Goal: Task Accomplishment & Management: Manage account settings

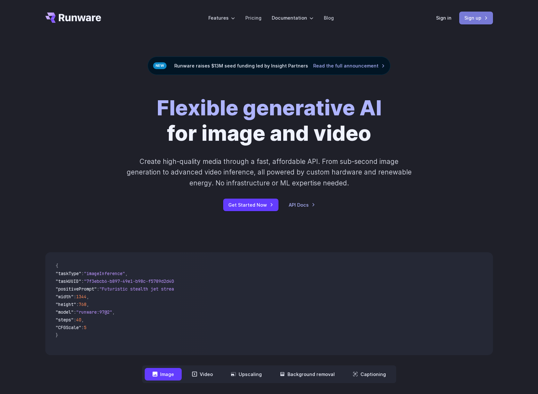
click at [471, 17] on link "Sign up" at bounding box center [476, 18] width 34 height 13
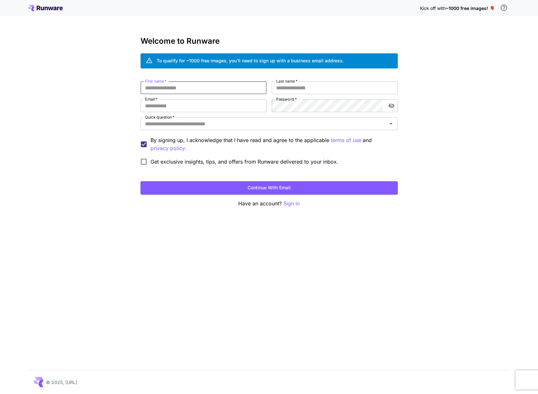
click at [230, 91] on input "First name   *" at bounding box center [204, 87] width 126 height 13
type input "********"
click at [310, 80] on div "Welcome to Runware To qualify for ~1000 free images, you’ll need to sign up wit…" at bounding box center [269, 122] width 257 height 171
click at [306, 85] on input "Last name   *" at bounding box center [335, 87] width 126 height 13
type input "*"
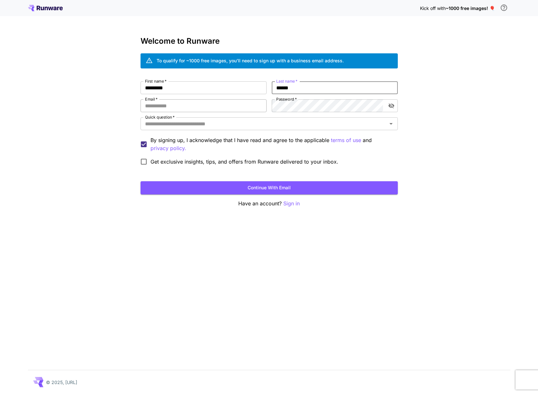
type input "******"
click at [245, 103] on input "Email   *" at bounding box center [204, 105] width 126 height 13
type input "**********"
click at [177, 118] on div "Quick question   *" at bounding box center [269, 123] width 257 height 13
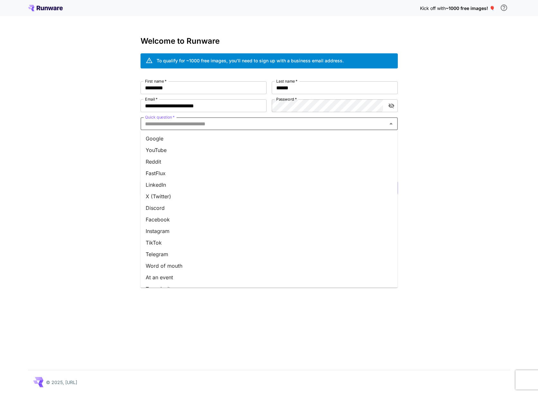
drag, startPoint x: 169, startPoint y: 157, endPoint x: 172, endPoint y: 154, distance: 3.9
click at [170, 156] on li "Reddit" at bounding box center [269, 162] width 257 height 12
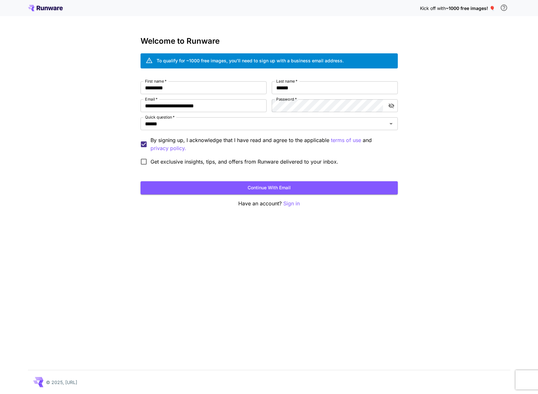
click at [215, 186] on button "Continue with email" at bounding box center [269, 187] width 257 height 13
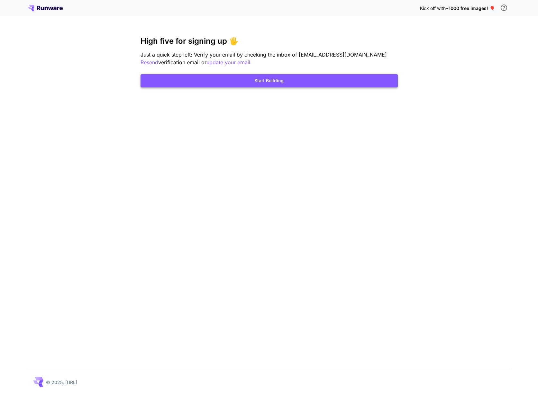
click at [342, 81] on button "Start Building" at bounding box center [269, 80] width 257 height 13
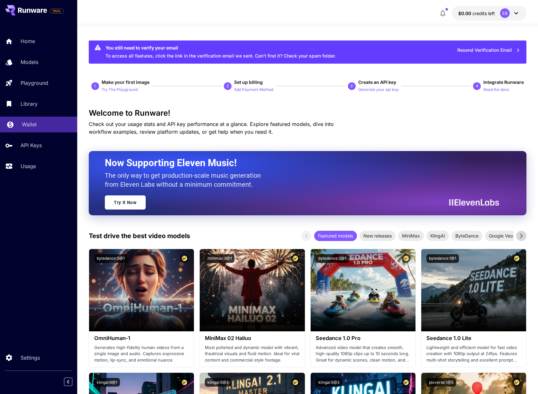
click at [28, 123] on p "Wallet" at bounding box center [29, 125] width 15 height 8
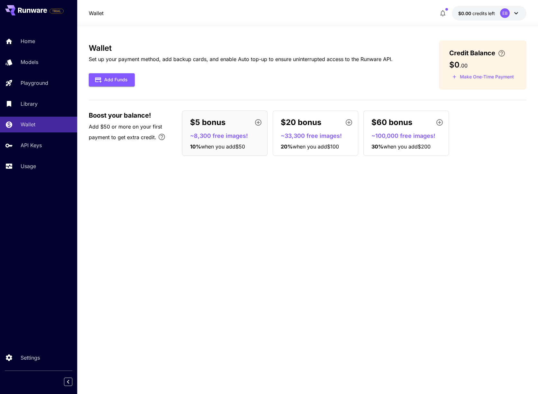
click at [328, 135] on p "~33,300 free images!" at bounding box center [318, 136] width 75 height 9
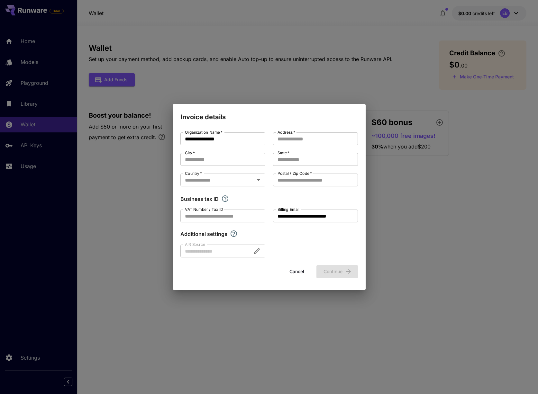
click at [299, 268] on button "Cancel" at bounding box center [296, 271] width 29 height 13
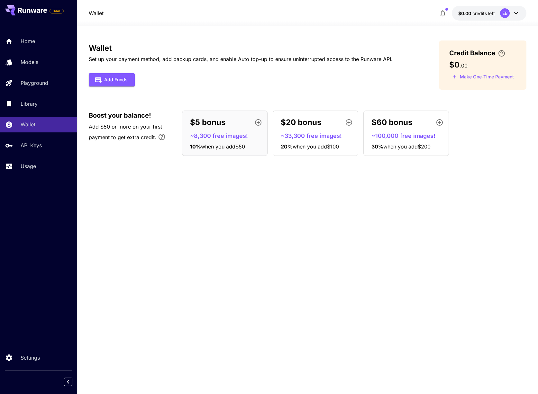
click at [222, 126] on p "$5 bonus" at bounding box center [207, 123] width 35 height 12
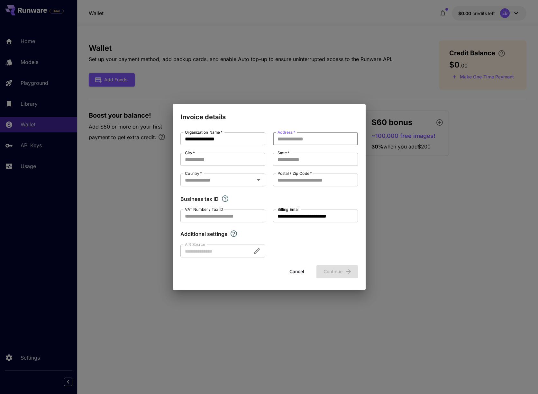
click at [301, 134] on input "Address   *" at bounding box center [315, 138] width 85 height 13
type input "**********"
click at [221, 167] on div "**********" at bounding box center [268, 194] width 177 height 125
click at [222, 161] on input "City   *" at bounding box center [222, 159] width 85 height 13
type input "**********"
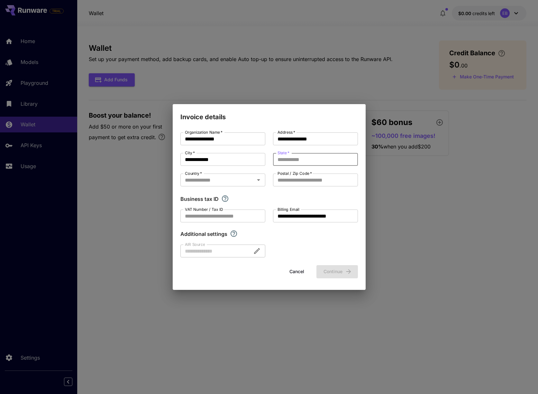
click at [283, 160] on input "State   *" at bounding box center [315, 159] width 85 height 13
type input "*****"
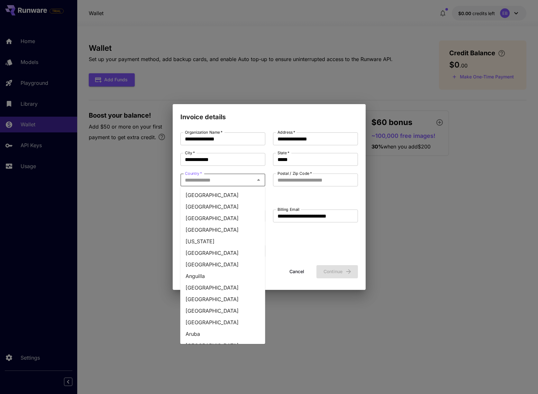
click at [231, 177] on input "Country   *" at bounding box center [217, 180] width 70 height 9
type input "**********"
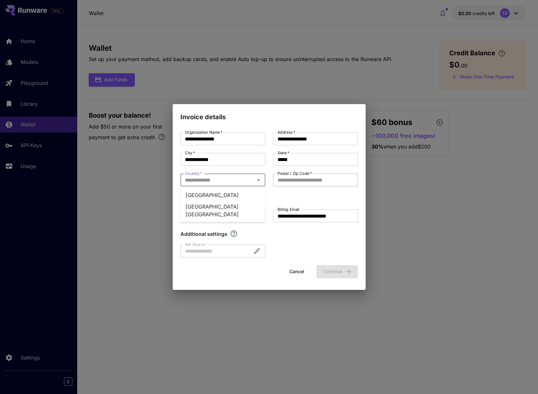
click at [302, 179] on input "Postal / Zip Code   *" at bounding box center [315, 180] width 85 height 13
type input "*****"
click at [230, 217] on input "VAT Number / Tax ID" at bounding box center [222, 216] width 85 height 13
type input "*"
click at [294, 274] on button "Cancel" at bounding box center [296, 271] width 29 height 13
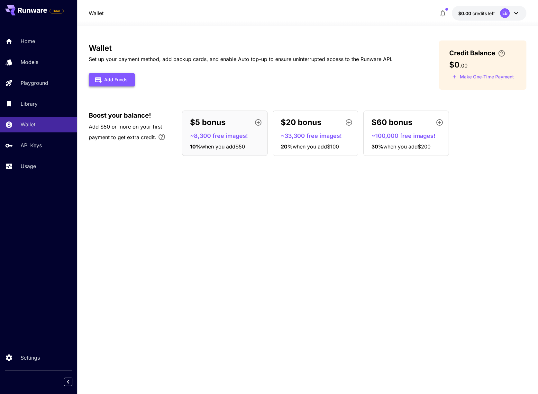
click at [110, 80] on button "Add Funds" at bounding box center [112, 79] width 46 height 13
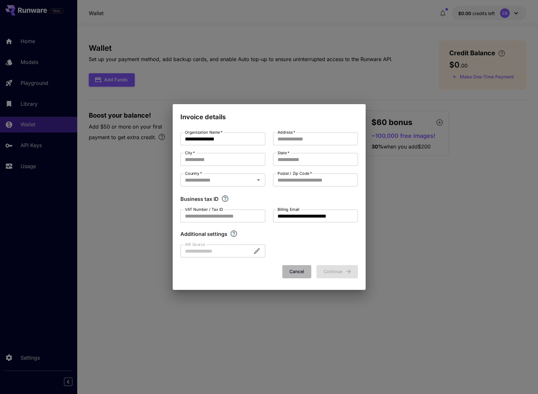
click at [295, 269] on button "Cancel" at bounding box center [296, 271] width 29 height 13
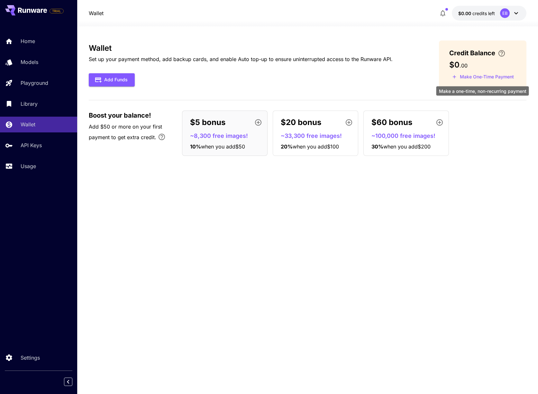
click at [504, 75] on button "Make One-Time Payment" at bounding box center [483, 77] width 68 height 10
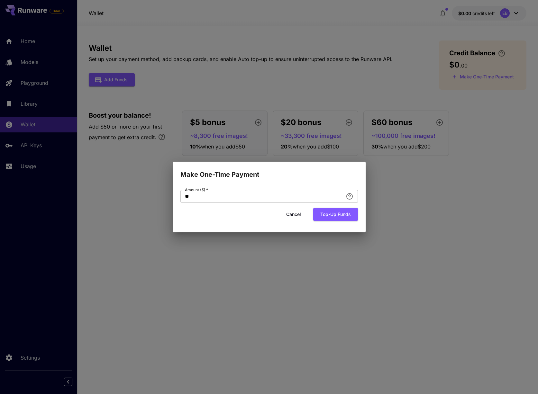
click at [327, 215] on button "Top-up funds" at bounding box center [335, 214] width 45 height 13
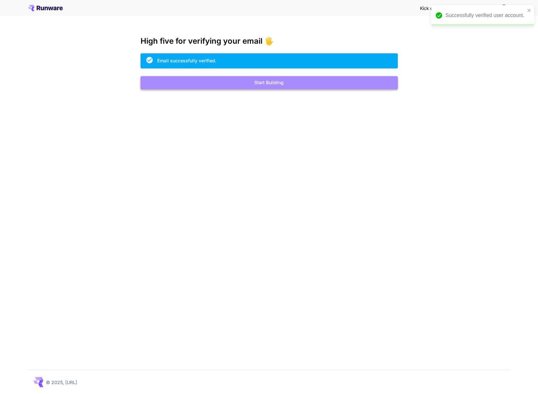
click at [316, 83] on button "Start Building" at bounding box center [269, 82] width 257 height 13
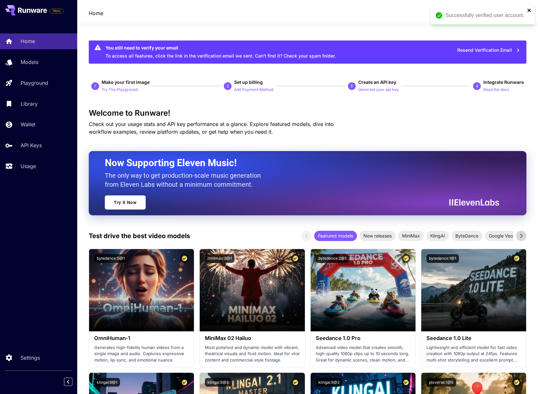
click at [530, 11] on icon "close" at bounding box center [529, 10] width 5 height 5
click at [507, 12] on div "EB" at bounding box center [505, 13] width 10 height 10
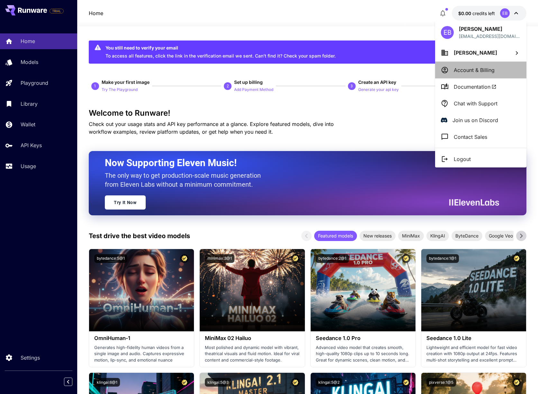
click at [475, 70] on p "Account & Billing" at bounding box center [474, 70] width 41 height 8
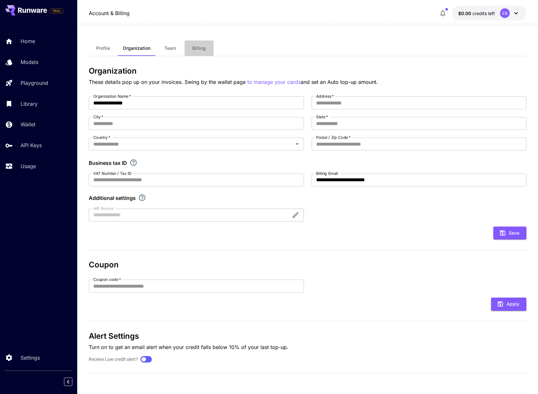
click at [195, 48] on span "Billing" at bounding box center [199, 48] width 14 height 6
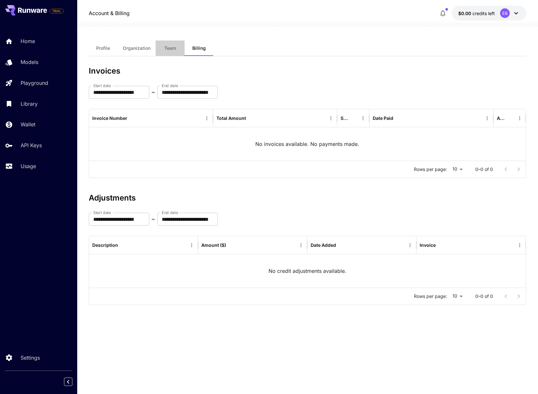
click at [169, 48] on span "Team" at bounding box center [170, 48] width 12 height 6
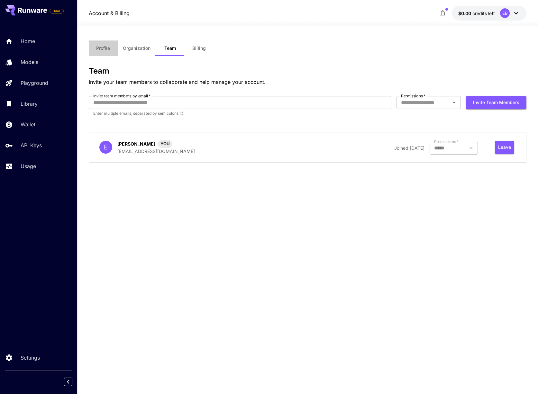
click at [95, 44] on button "Profile" at bounding box center [103, 48] width 29 height 15
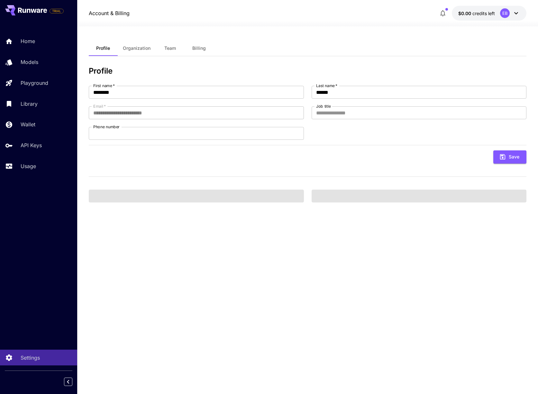
click at [133, 47] on span "Organization" at bounding box center [137, 48] width 28 height 6
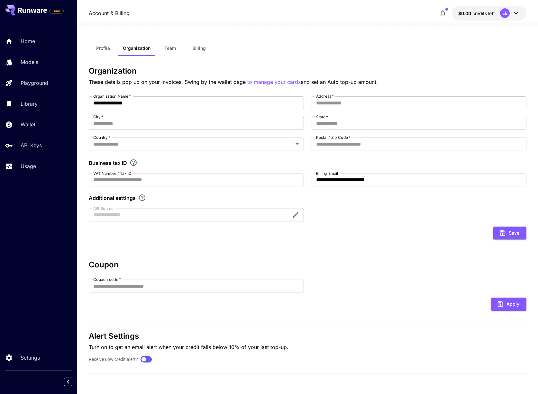
click at [170, 49] on span "Team" at bounding box center [170, 48] width 12 height 6
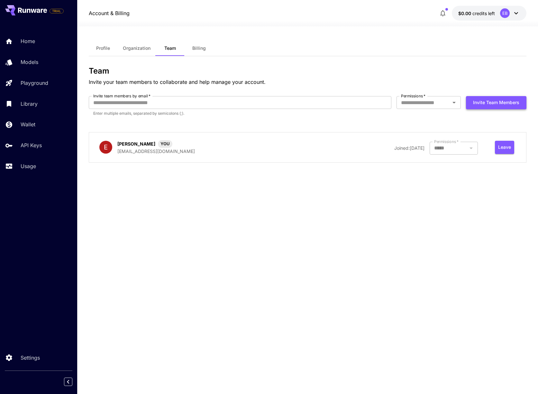
click at [479, 107] on button "Invite team members" at bounding box center [496, 102] width 60 height 13
click at [32, 109] on link "Library" at bounding box center [38, 104] width 77 height 16
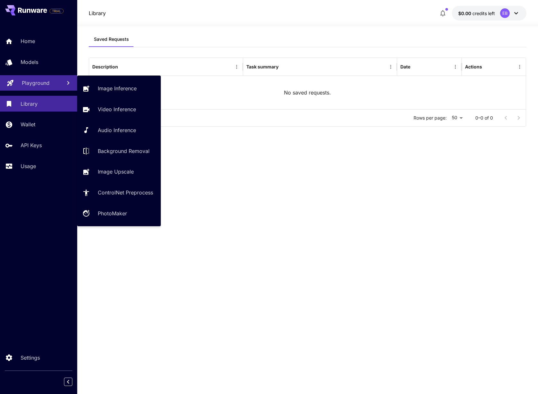
click at [42, 84] on p "Playground" at bounding box center [36, 83] width 28 height 8
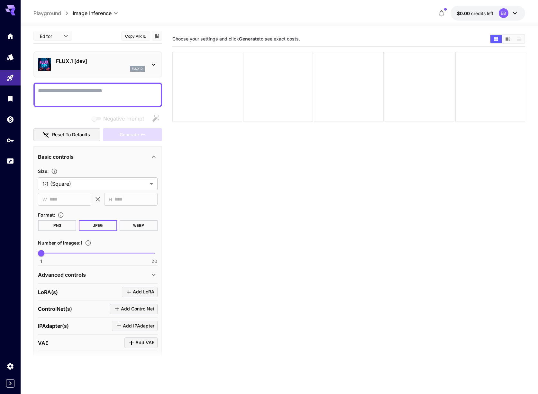
scroll to position [4, 0]
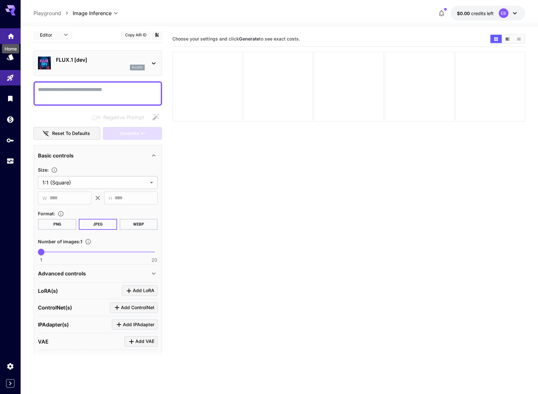
click at [13, 38] on icon "Home" at bounding box center [11, 35] width 8 height 8
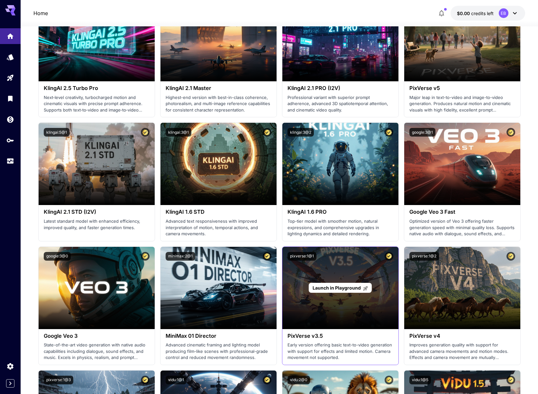
scroll to position [373, 0]
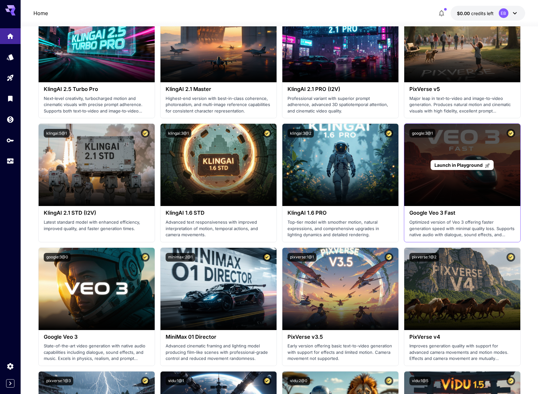
click at [463, 176] on div "Launch in Playground" at bounding box center [462, 165] width 116 height 82
click at [459, 165] on span "Launch in Playground" at bounding box center [458, 164] width 48 height 5
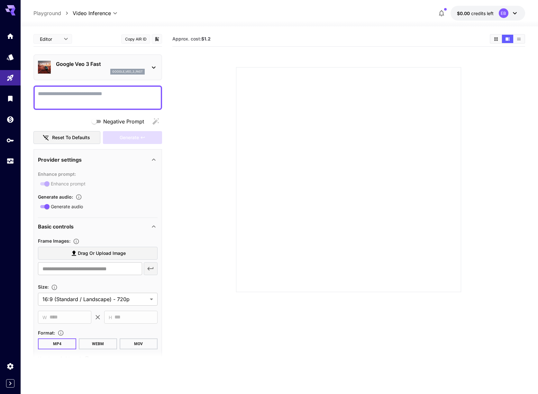
drag, startPoint x: 497, startPoint y: 12, endPoint x: 503, endPoint y: 13, distance: 5.9
click at [503, 13] on button "$0.00 credits left EB" at bounding box center [487, 13] width 75 height 15
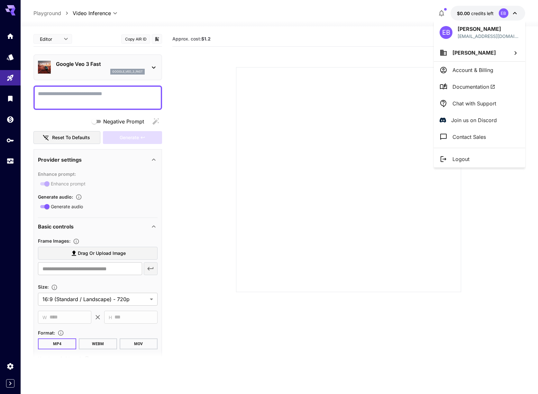
click at [483, 74] on li "Account & Billing" at bounding box center [479, 70] width 91 height 17
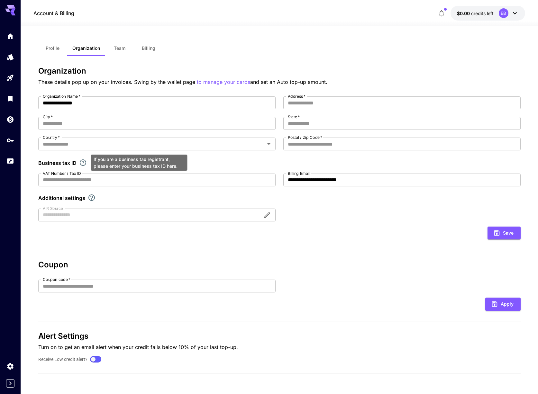
click at [81, 159] on icon "If you are a business tax registrant, please enter your business tax ID here." at bounding box center [83, 163] width 8 height 8
click at [97, 216] on div at bounding box center [156, 215] width 237 height 13
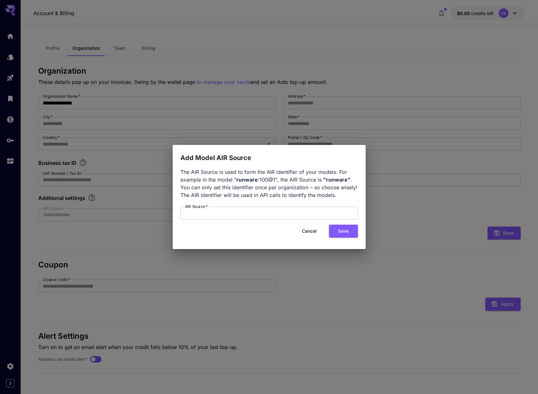
click at [311, 231] on button "Cancel" at bounding box center [309, 231] width 29 height 13
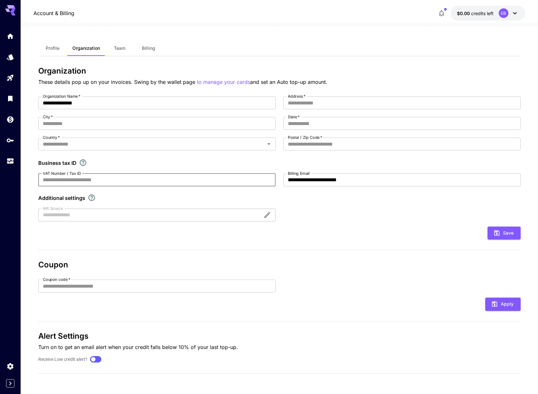
click at [80, 179] on input "VAT Number / Tax ID" at bounding box center [156, 180] width 237 height 13
type input "*********"
click at [395, 99] on input "Address   *" at bounding box center [401, 102] width 237 height 13
click at [186, 150] on div "Country   *" at bounding box center [156, 144] width 237 height 13
type input "**********"
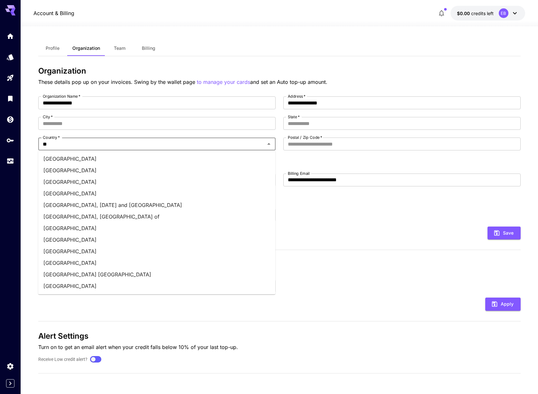
type input "**********"
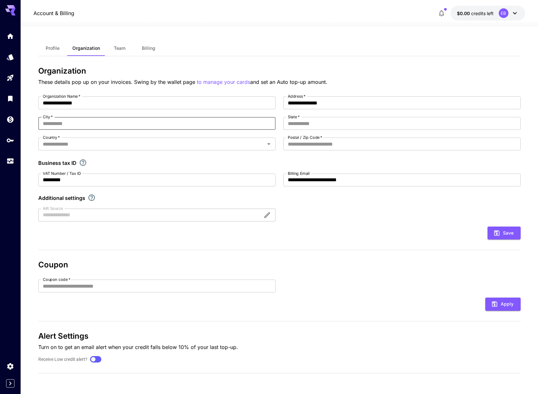
click at [116, 119] on input "City   *" at bounding box center [156, 123] width 237 height 13
type input "**********"
click at [316, 124] on input "State   *" at bounding box center [401, 123] width 237 height 13
type input "*****"
click at [345, 145] on input "Postal / Zip Code   *" at bounding box center [401, 144] width 237 height 13
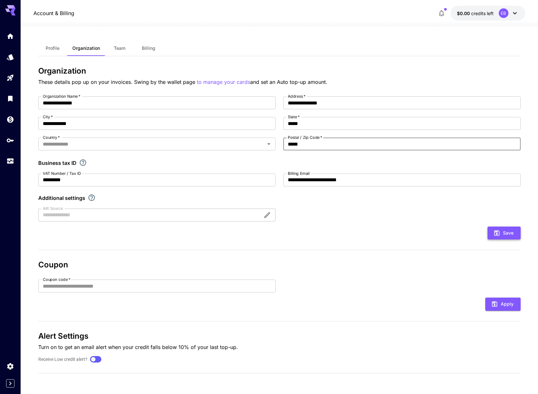
type input "*****"
click at [505, 232] on button "Save" at bounding box center [503, 233] width 33 height 13
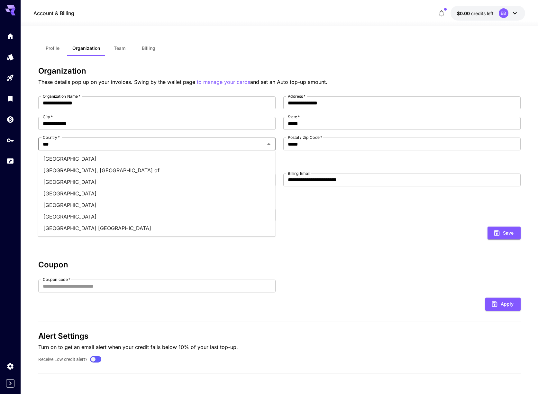
type input "**********"
click at [335, 215] on div "**********" at bounding box center [279, 158] width 482 height 125
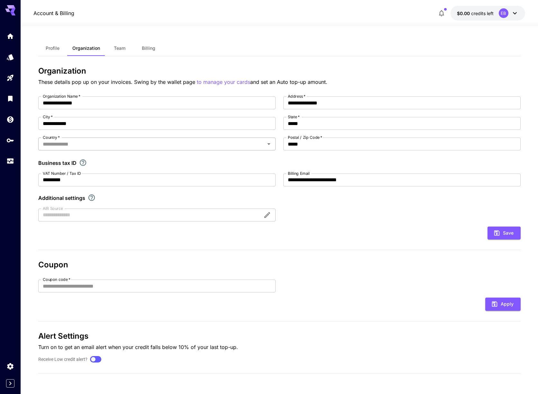
drag, startPoint x: 126, startPoint y: 152, endPoint x: 128, endPoint y: 150, distance: 3.7
click at [127, 151] on div "**********" at bounding box center [279, 158] width 482 height 125
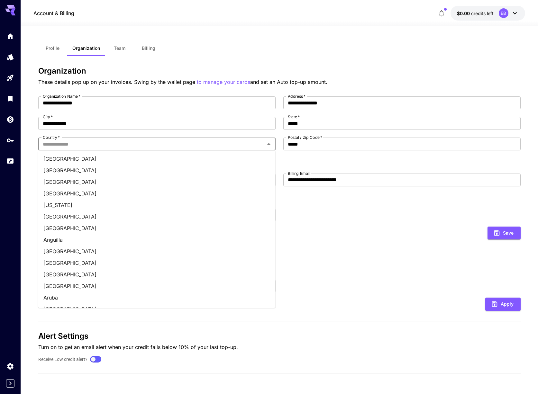
click at [130, 143] on input "Country   *" at bounding box center [151, 144] width 223 height 9
type input "**********"
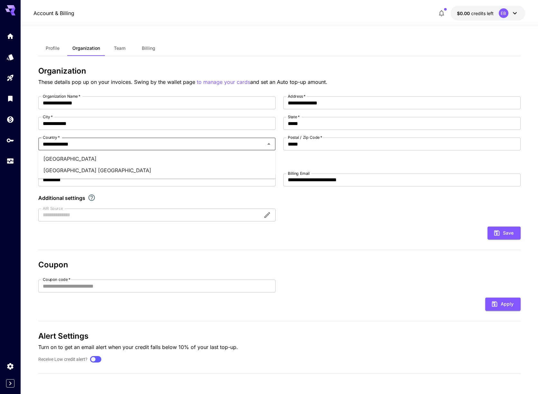
click at [89, 156] on li "[GEOGRAPHIC_DATA]" at bounding box center [156, 159] width 237 height 12
drag, startPoint x: 123, startPoint y: 182, endPoint x: -8, endPoint y: 169, distance: 131.2
click at [0, 169] on html "**********" at bounding box center [269, 197] width 538 height 394
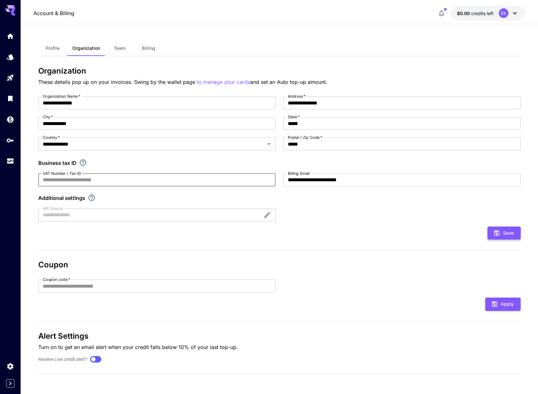
click at [498, 233] on icon "submit" at bounding box center [496, 233] width 7 height 7
click at [46, 47] on span "Profile" at bounding box center [53, 48] width 14 height 6
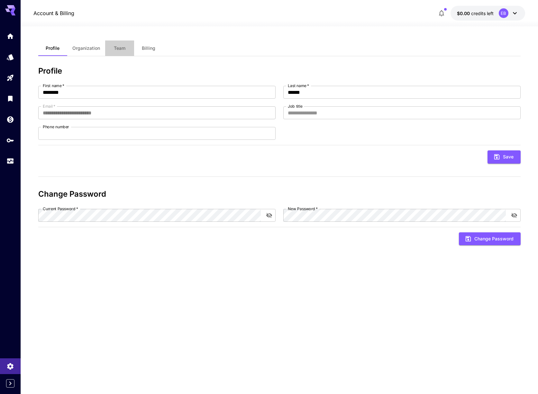
click at [126, 48] on button "Team" at bounding box center [119, 48] width 29 height 15
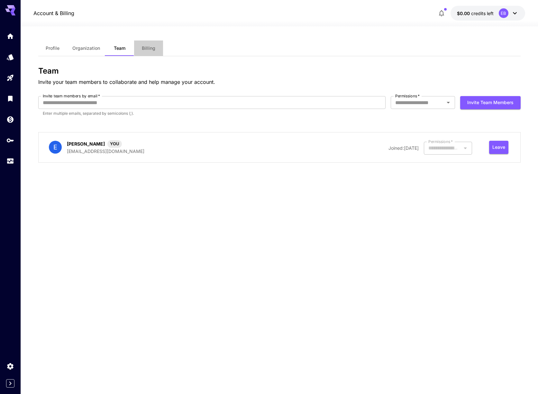
click at [153, 48] on span "Billing" at bounding box center [149, 48] width 14 height 6
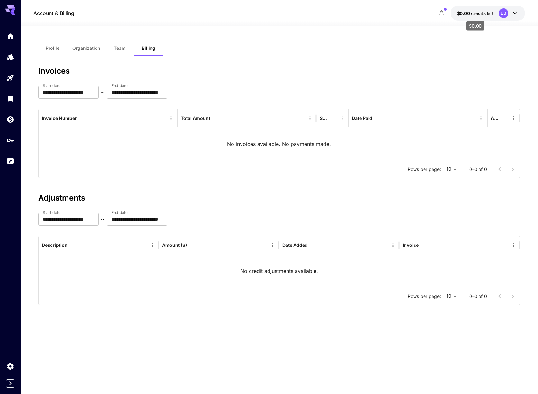
click at [490, 15] on span "credits left" at bounding box center [482, 13] width 23 height 5
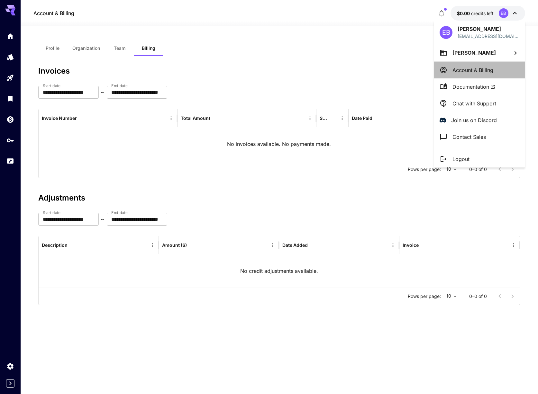
click at [476, 68] on p "Account & Billing" at bounding box center [472, 70] width 41 height 8
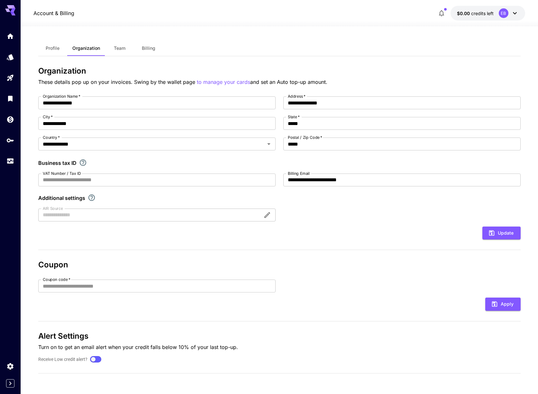
click at [511, 12] on icon at bounding box center [515, 13] width 8 height 8
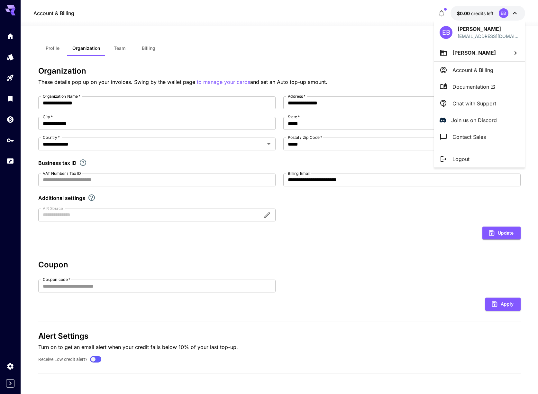
click at [473, 53] on span "Emmanuel Bakare" at bounding box center [473, 53] width 43 height 6
click at [53, 43] on div at bounding box center [269, 197] width 538 height 394
click at [53, 46] on div at bounding box center [269, 197] width 538 height 394
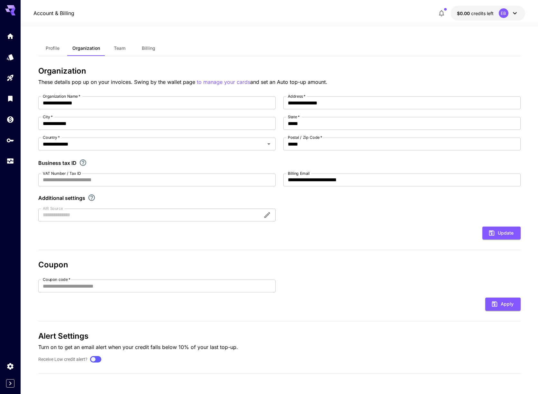
drag, startPoint x: 51, startPoint y: 49, endPoint x: 40, endPoint y: 47, distance: 11.4
click at [48, 48] on span "Profile" at bounding box center [53, 48] width 14 height 6
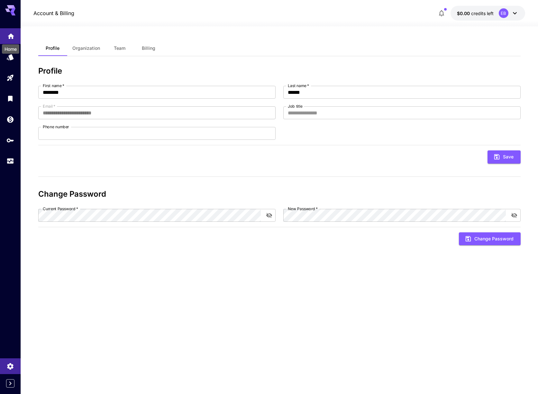
click at [7, 36] on icon "Home" at bounding box center [11, 35] width 8 height 8
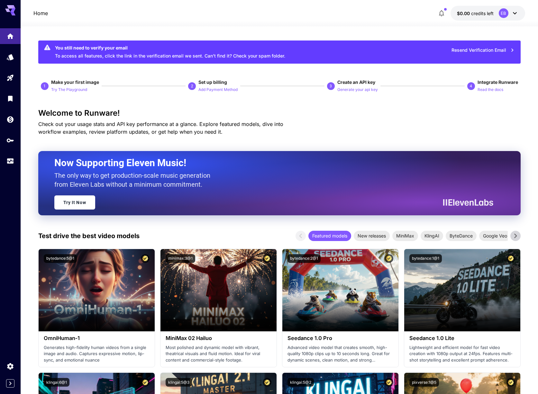
click at [499, 12] on div "EB" at bounding box center [504, 13] width 10 height 10
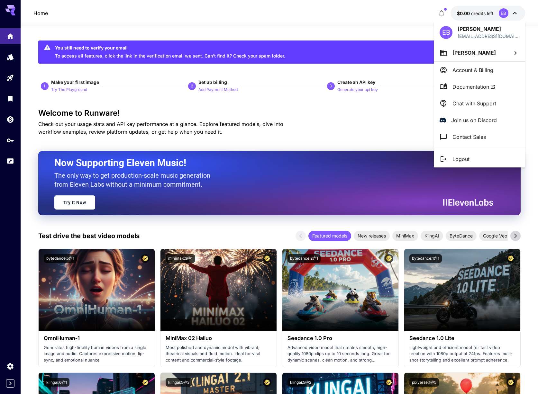
click at [13, 145] on div at bounding box center [269, 197] width 538 height 394
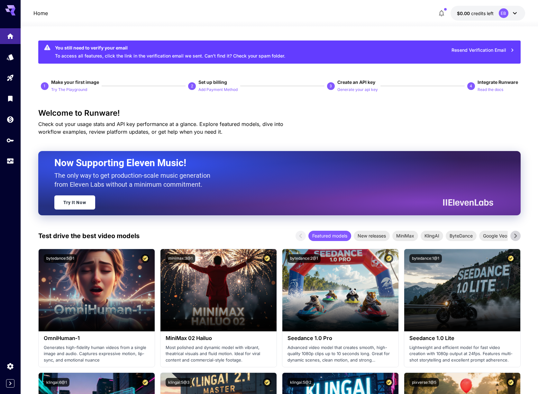
click at [14, 142] on link at bounding box center [10, 140] width 21 height 16
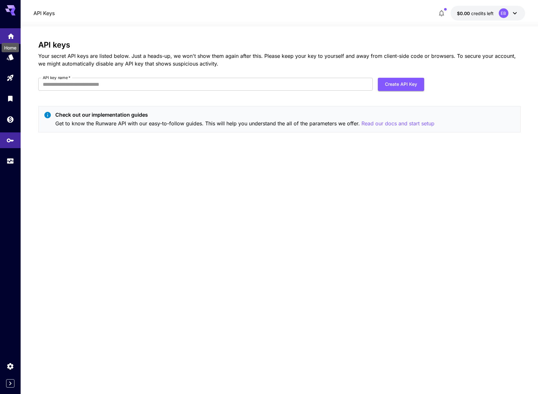
click at [9, 38] on icon "Home" at bounding box center [11, 35] width 8 height 8
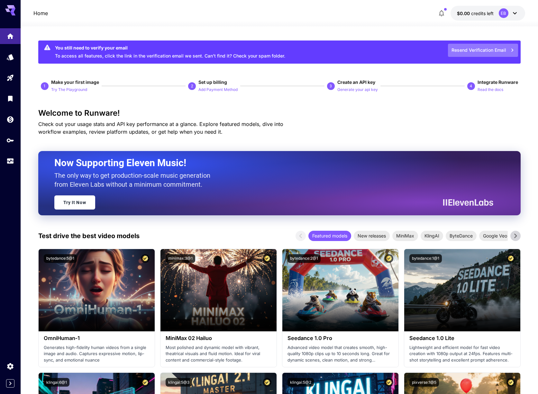
click at [468, 50] on button "Resend Verification Email" at bounding box center [483, 50] width 70 height 13
click at [463, 48] on button "Resend Verification Email" at bounding box center [483, 50] width 70 height 13
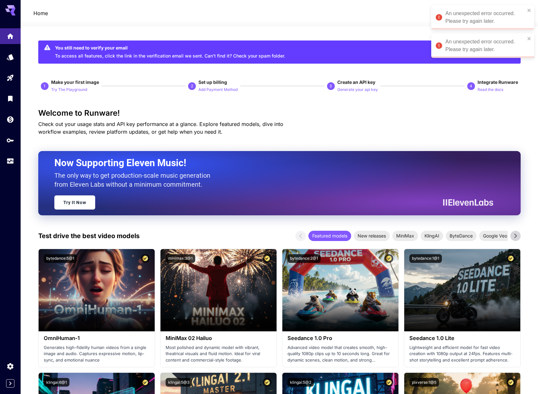
scroll to position [1, 0]
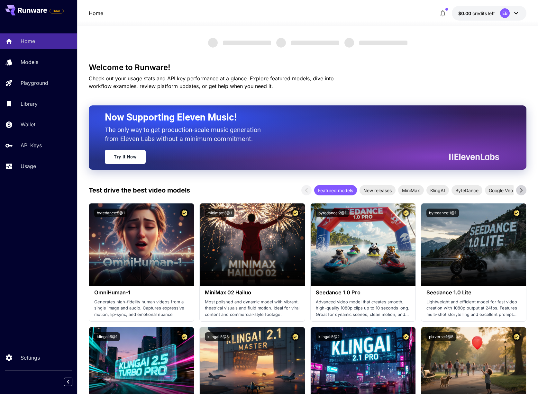
scroll to position [3, 0]
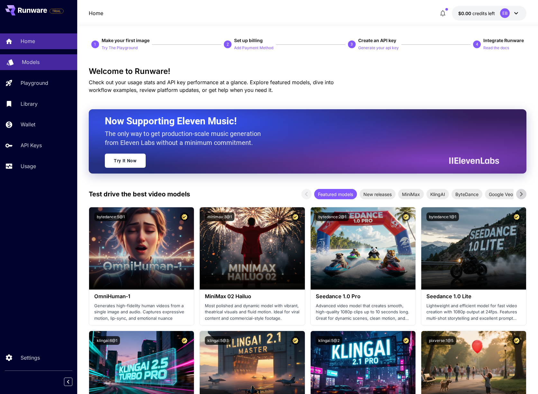
click at [35, 64] on p "Models" at bounding box center [31, 62] width 18 height 8
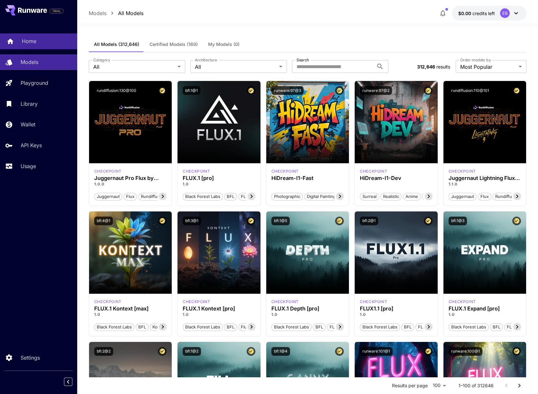
click at [34, 48] on link "Home" at bounding box center [38, 41] width 77 height 16
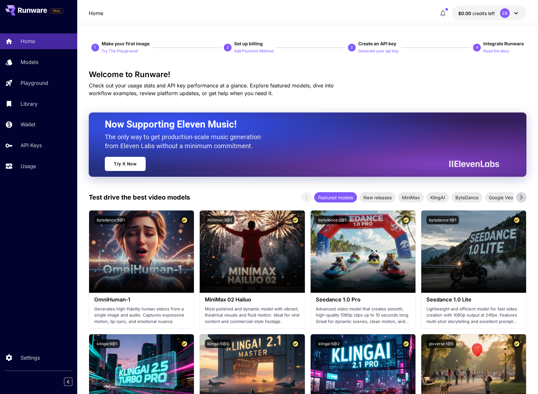
click at [44, 11] on icon at bounding box center [45, 11] width 4 height 4
click at [52, 10] on span "TRIAL" at bounding box center [57, 11] width 14 height 5
click at [50, 12] on span "TRIAL" at bounding box center [57, 11] width 14 height 5
click at [24, 13] on button at bounding box center [26, 10] width 42 height 10
click at [436, 13] on div "Home $0.00 credits left EB" at bounding box center [308, 13] width 438 height 15
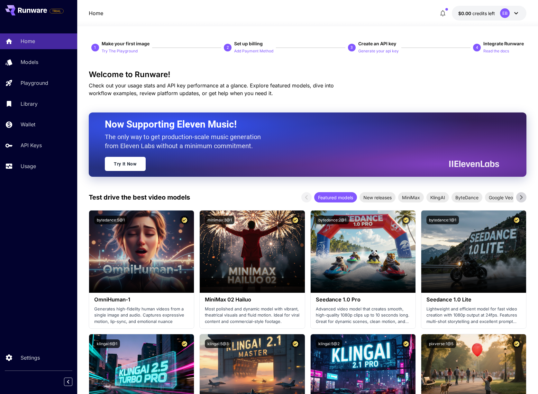
click at [443, 12] on icon "button" at bounding box center [443, 13] width 8 height 8
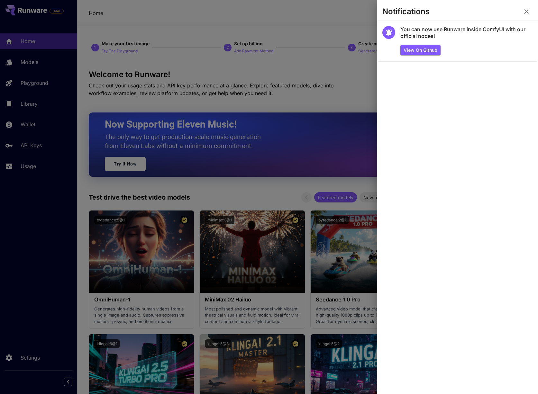
click at [525, 10] on icon "button" at bounding box center [526, 12] width 8 height 8
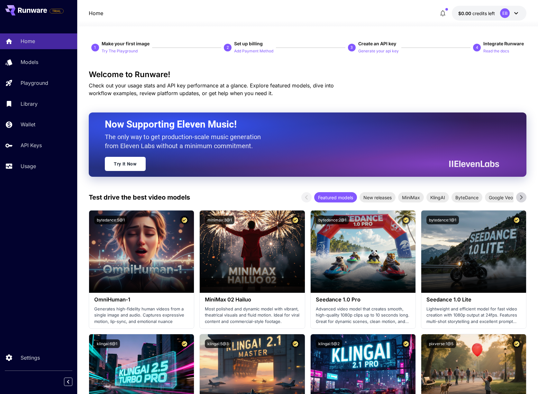
click at [523, 10] on button "$0.00 credits left EB" at bounding box center [489, 13] width 75 height 15
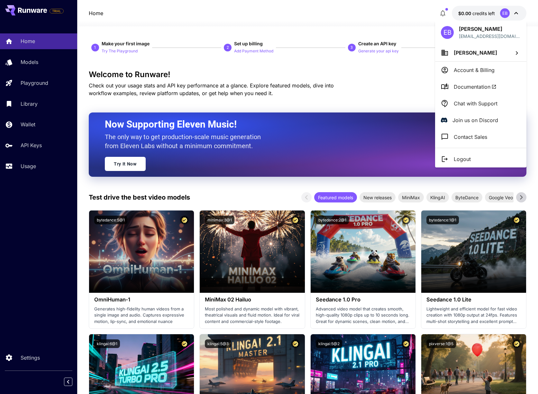
drag, startPoint x: 41, startPoint y: 357, endPoint x: 36, endPoint y: 358, distance: 5.2
click at [41, 357] on div at bounding box center [269, 197] width 538 height 394
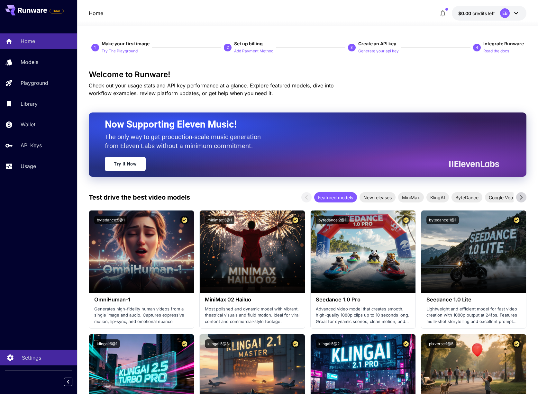
click at [35, 358] on p "Settings" at bounding box center [31, 358] width 19 height 8
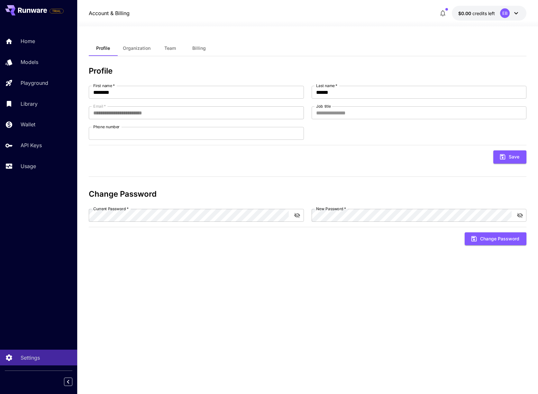
click at [133, 48] on span "Organization" at bounding box center [137, 48] width 28 height 6
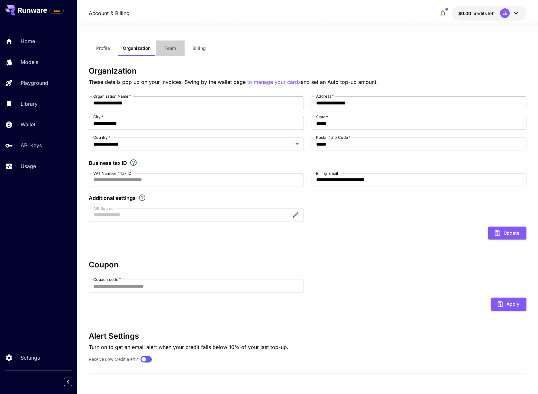
click at [172, 46] on span "Team" at bounding box center [170, 48] width 12 height 6
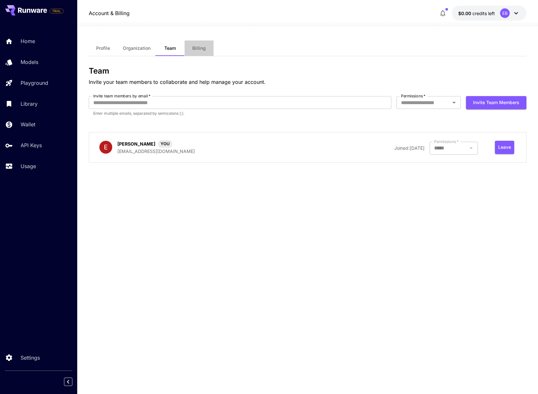
click at [202, 47] on span "Billing" at bounding box center [199, 48] width 14 height 6
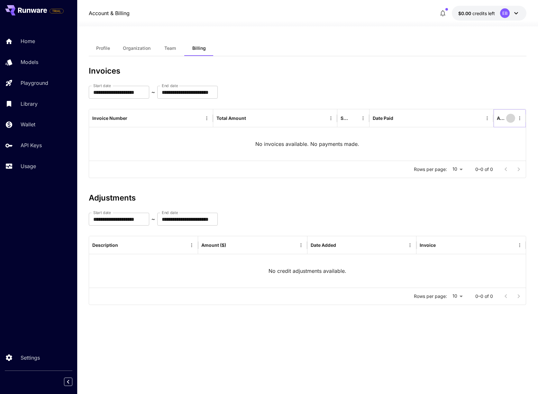
click at [514, 118] on button "Sort" at bounding box center [510, 118] width 9 height 9
click at [518, 117] on icon "Menu" at bounding box center [520, 118] width 6 height 6
click at [393, 157] on div "No invoices available. No payments made." at bounding box center [307, 143] width 437 height 33
click at [139, 46] on span "Organization" at bounding box center [137, 48] width 28 height 6
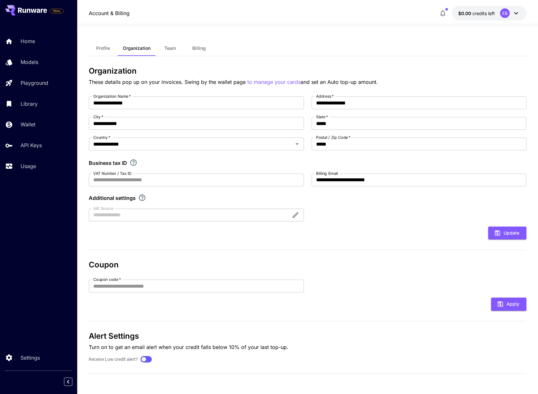
click at [97, 47] on span "Profile" at bounding box center [103, 48] width 14 height 6
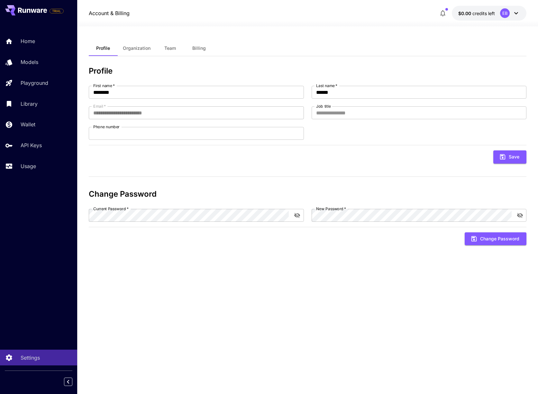
drag, startPoint x: 193, startPoint y: 46, endPoint x: 160, endPoint y: 45, distance: 32.8
click at [171, 46] on div "Profile Organization Team Billing" at bounding box center [151, 48] width 125 height 15
click at [159, 46] on button "Team" at bounding box center [170, 48] width 29 height 15
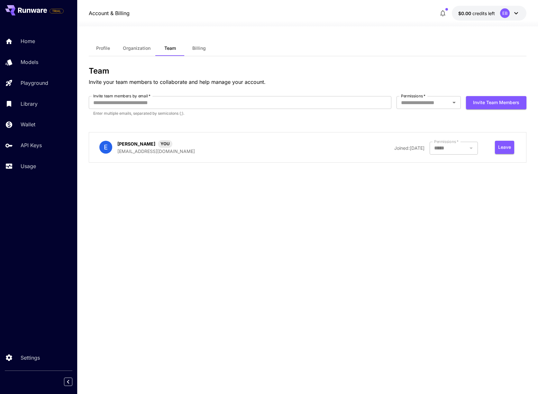
click at [200, 49] on span "Billing" at bounding box center [199, 48] width 14 height 6
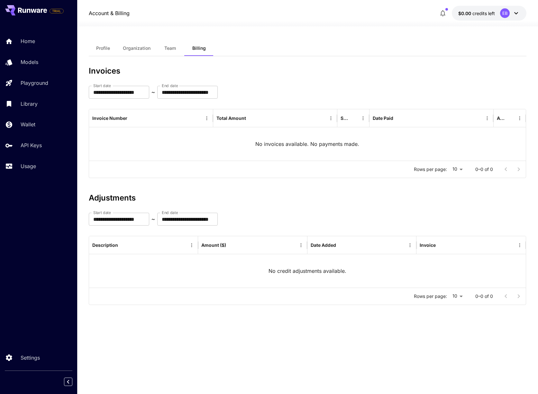
click at [463, 12] on span "$0.00" at bounding box center [465, 13] width 14 height 5
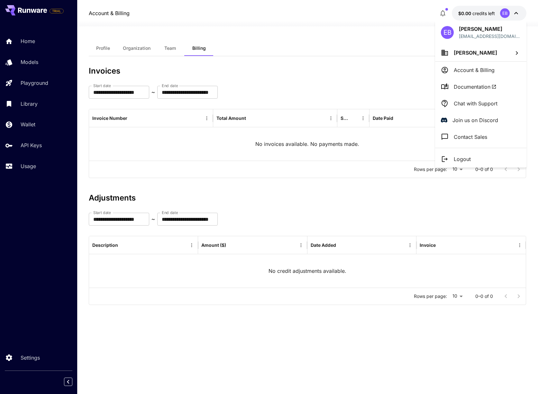
click at [466, 14] on div at bounding box center [269, 197] width 538 height 394
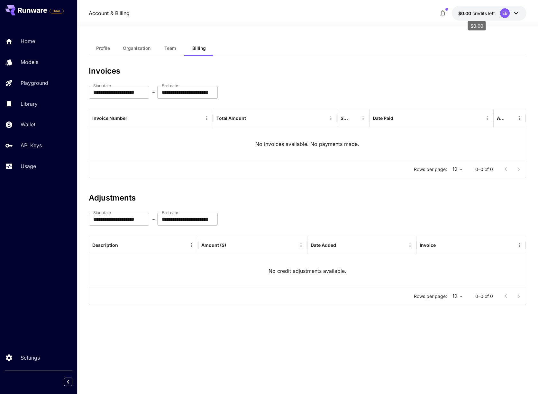
click at [464, 13] on span "$0.00" at bounding box center [465, 13] width 14 height 5
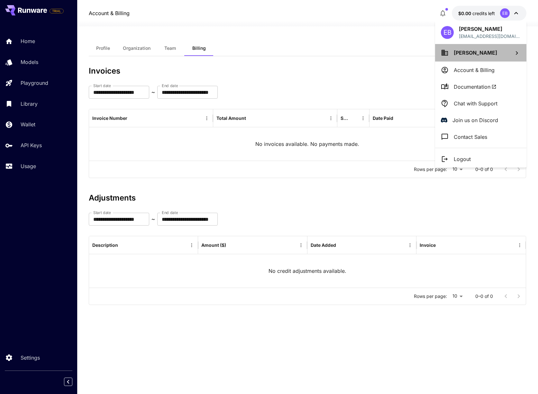
click at [512, 50] on li "Emmanuel Bakare" at bounding box center [480, 52] width 91 height 17
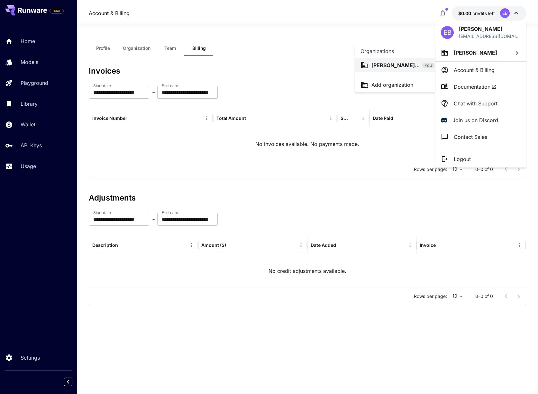
click at [420, 67] on div "Emmanuel Bakar... YOU" at bounding box center [402, 65] width 63 height 8
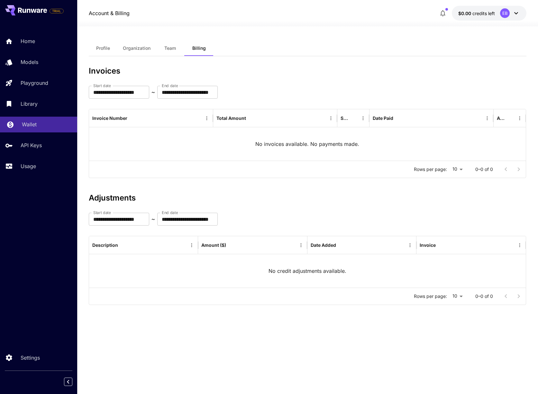
click at [33, 126] on p "Wallet" at bounding box center [29, 125] width 15 height 8
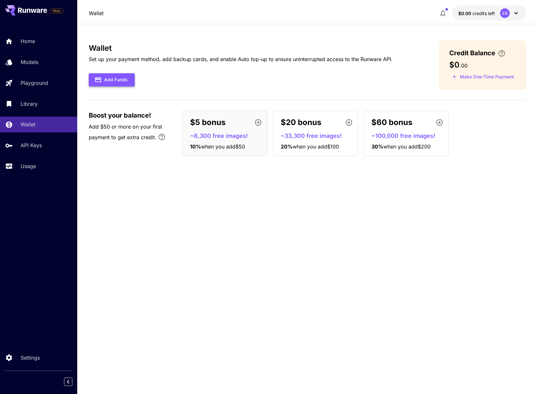
click at [108, 81] on button "Add Funds" at bounding box center [112, 79] width 46 height 13
